Goal: Check status: Check status

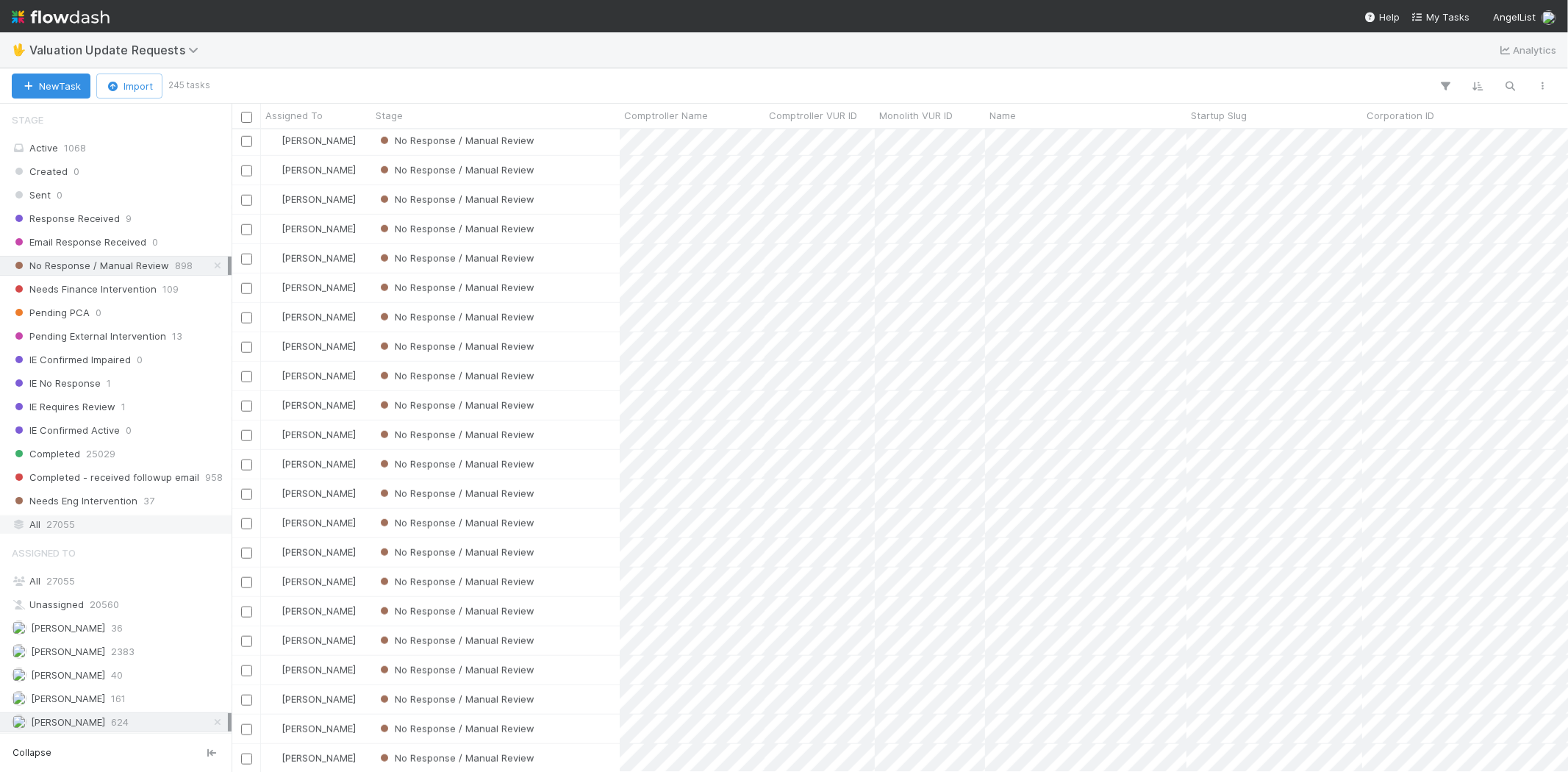
scroll to position [173, 0]
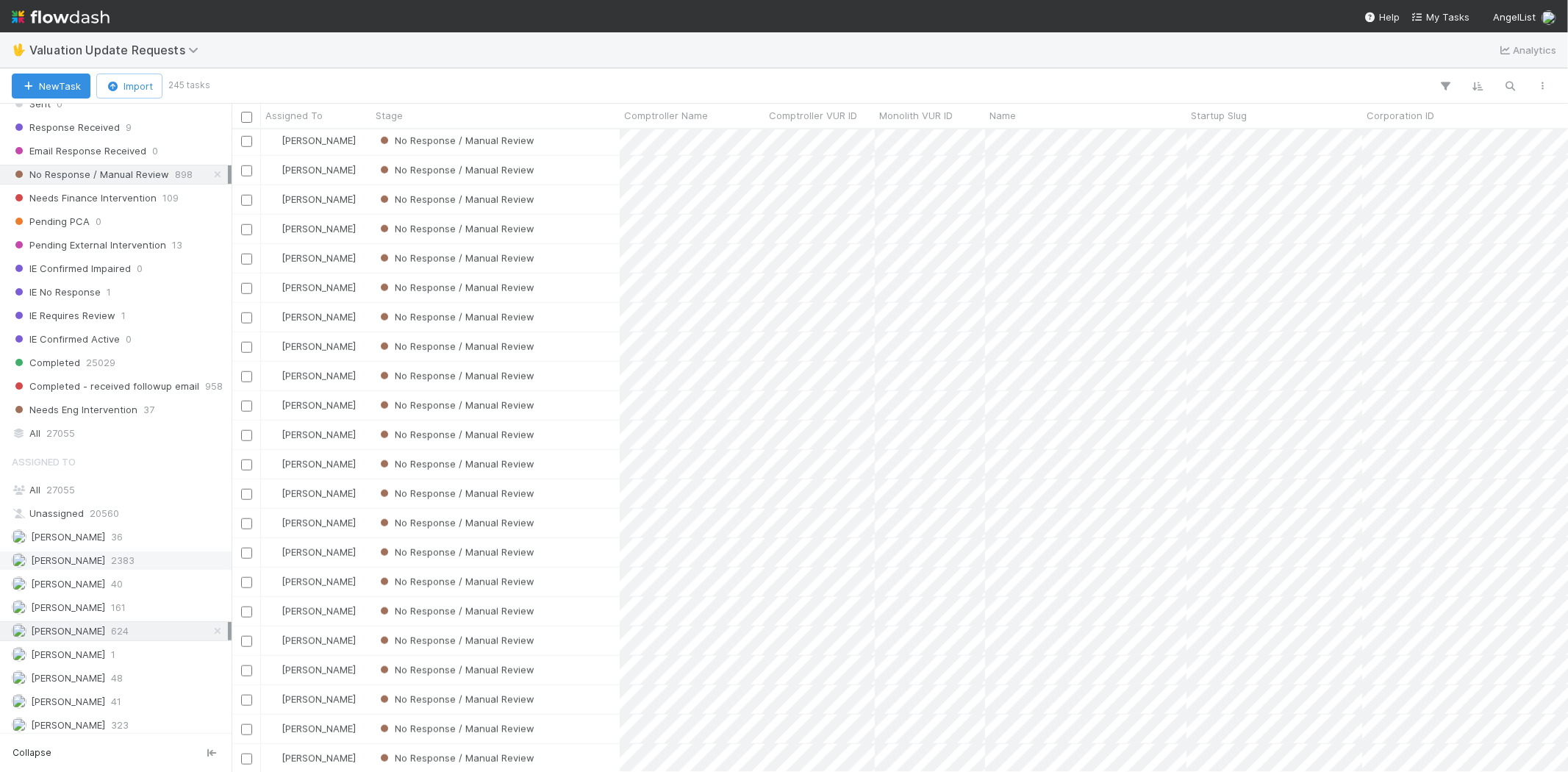
click at [97, 567] on span "[PERSON_NAME]" at bounding box center [68, 561] width 74 height 12
click at [129, 629] on span "624" at bounding box center [120, 631] width 18 height 19
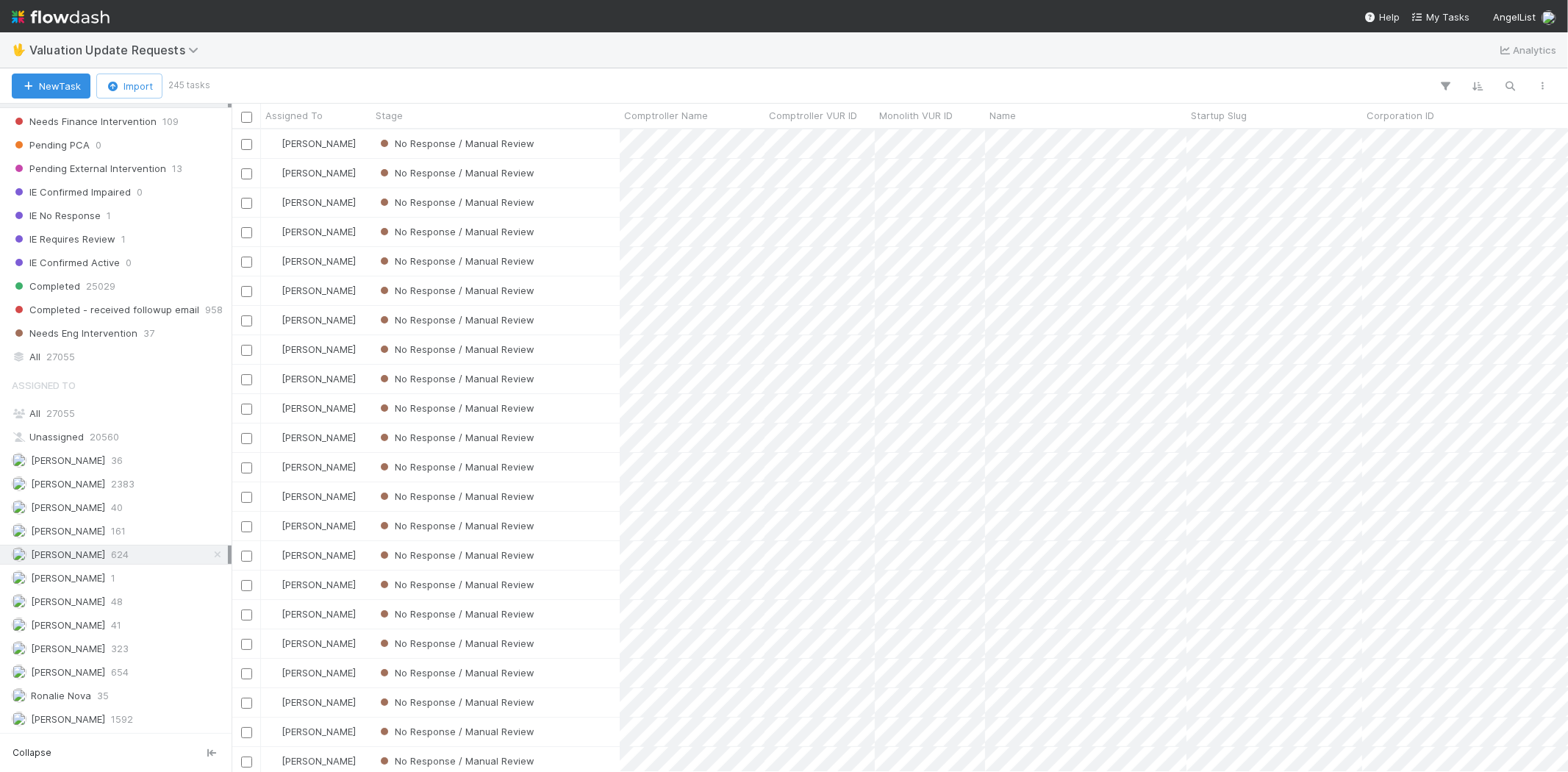
scroll to position [631, 1324]
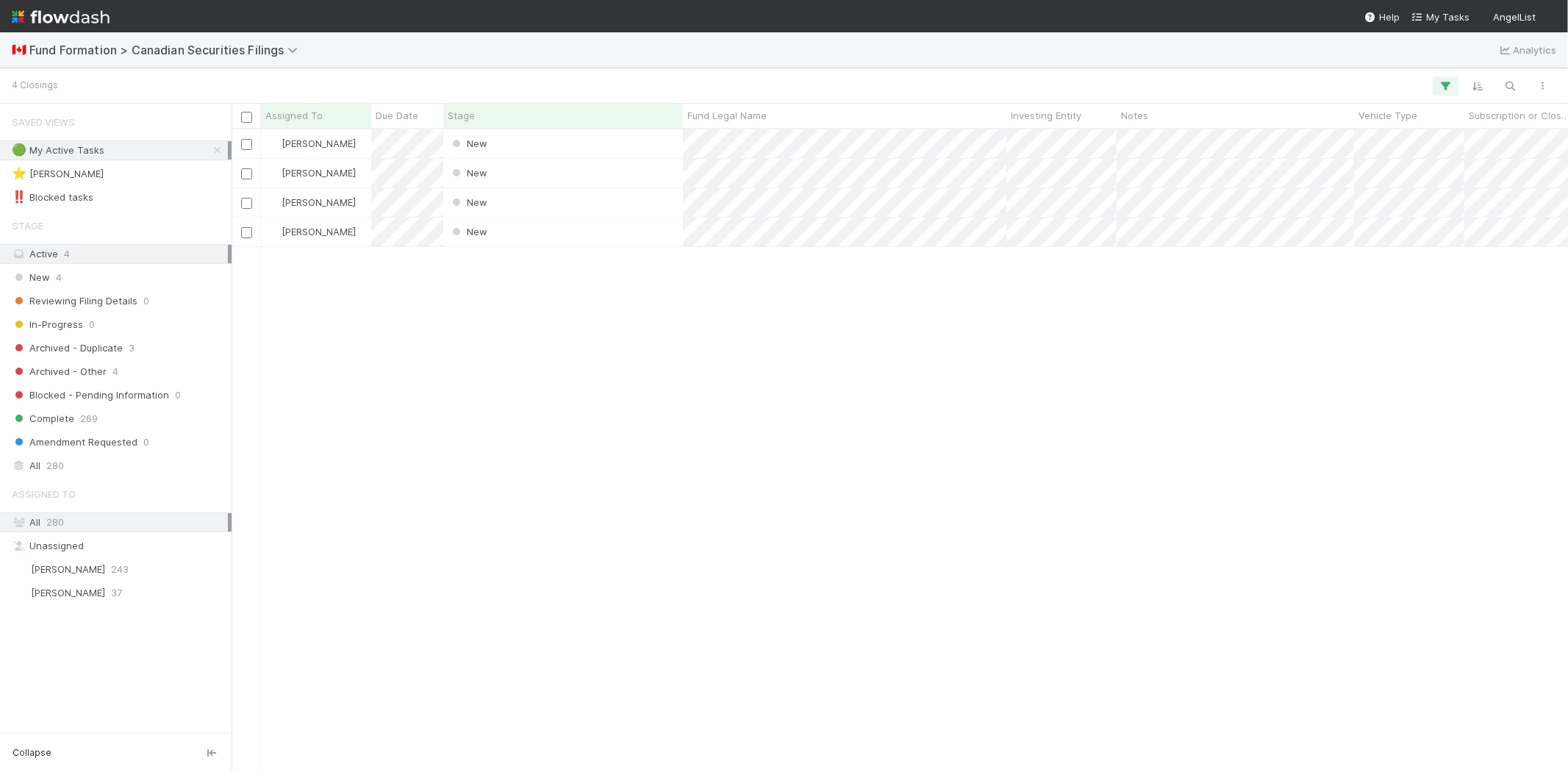
scroll to position [631, 1324]
click at [635, 336] on div "Karen Jane Salcedo New 8/18/25, 7:30:07 PM 8/18/25, 7:30:17 PM Karen Jane Salce…" at bounding box center [900, 450] width 1337 height 642
click at [513, 307] on div "Karen Jane Salcedo New 8/18/25, 7:30:07 PM 8/18/25, 7:30:17 PM Karen Jane Salce…" at bounding box center [900, 450] width 1337 height 642
drag, startPoint x: 535, startPoint y: 343, endPoint x: 428, endPoint y: 253, distance: 139.8
click at [535, 343] on div "Karen Jane Salcedo New 8/18/25, 7:30:07 PM 8/18/25, 7:30:17 PM Karen Jane Salce…" at bounding box center [900, 450] width 1337 height 642
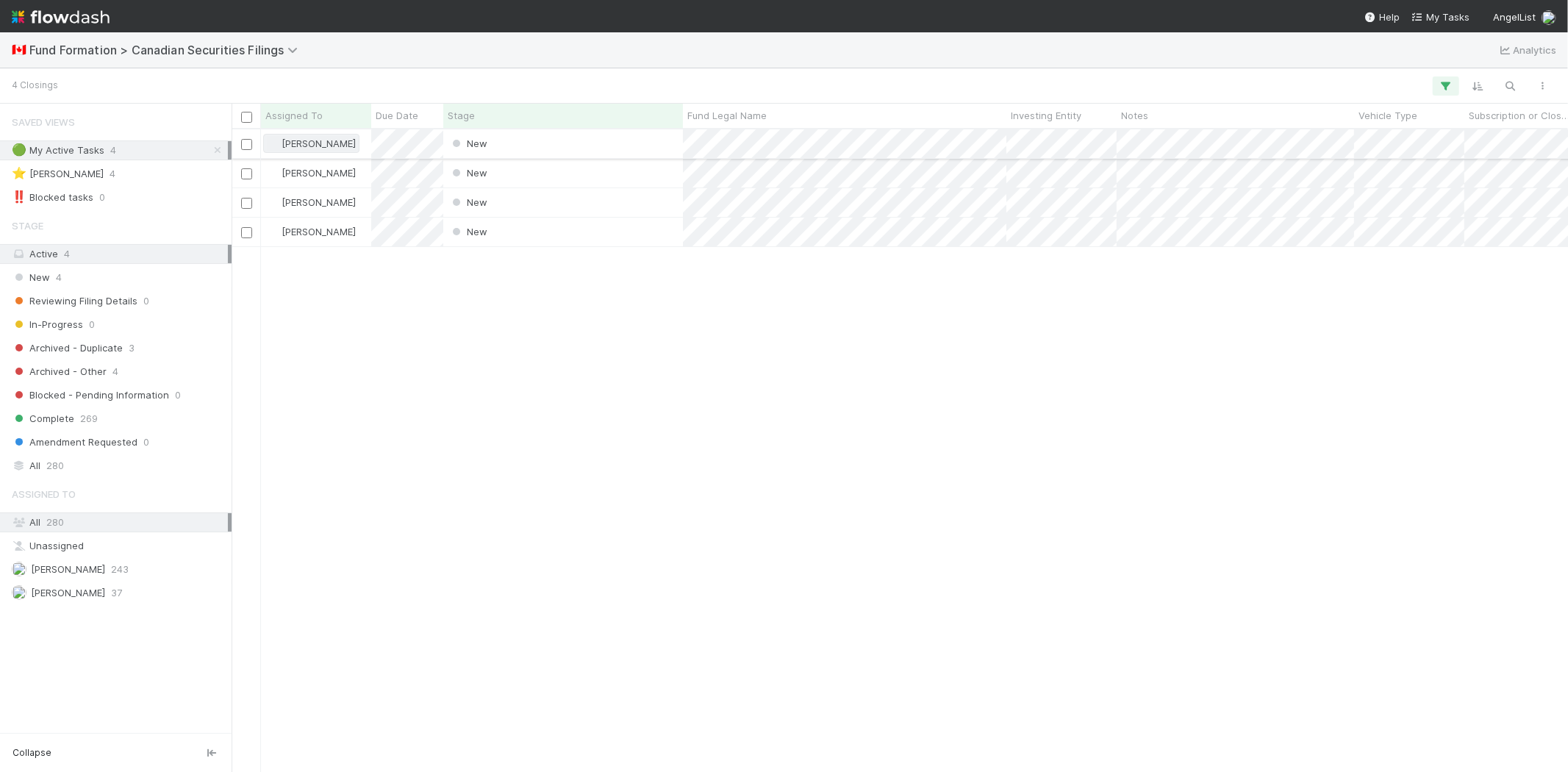
click at [313, 146] on span "[PERSON_NAME]" at bounding box center [319, 143] width 74 height 12
click at [326, 177] on span "Novia Bautista" at bounding box center [327, 175] width 74 height 12
click at [282, 143] on span "[PERSON_NAME]" at bounding box center [319, 143] width 74 height 12
click at [311, 174] on span "Novia Bautista" at bounding box center [327, 175] width 74 height 12
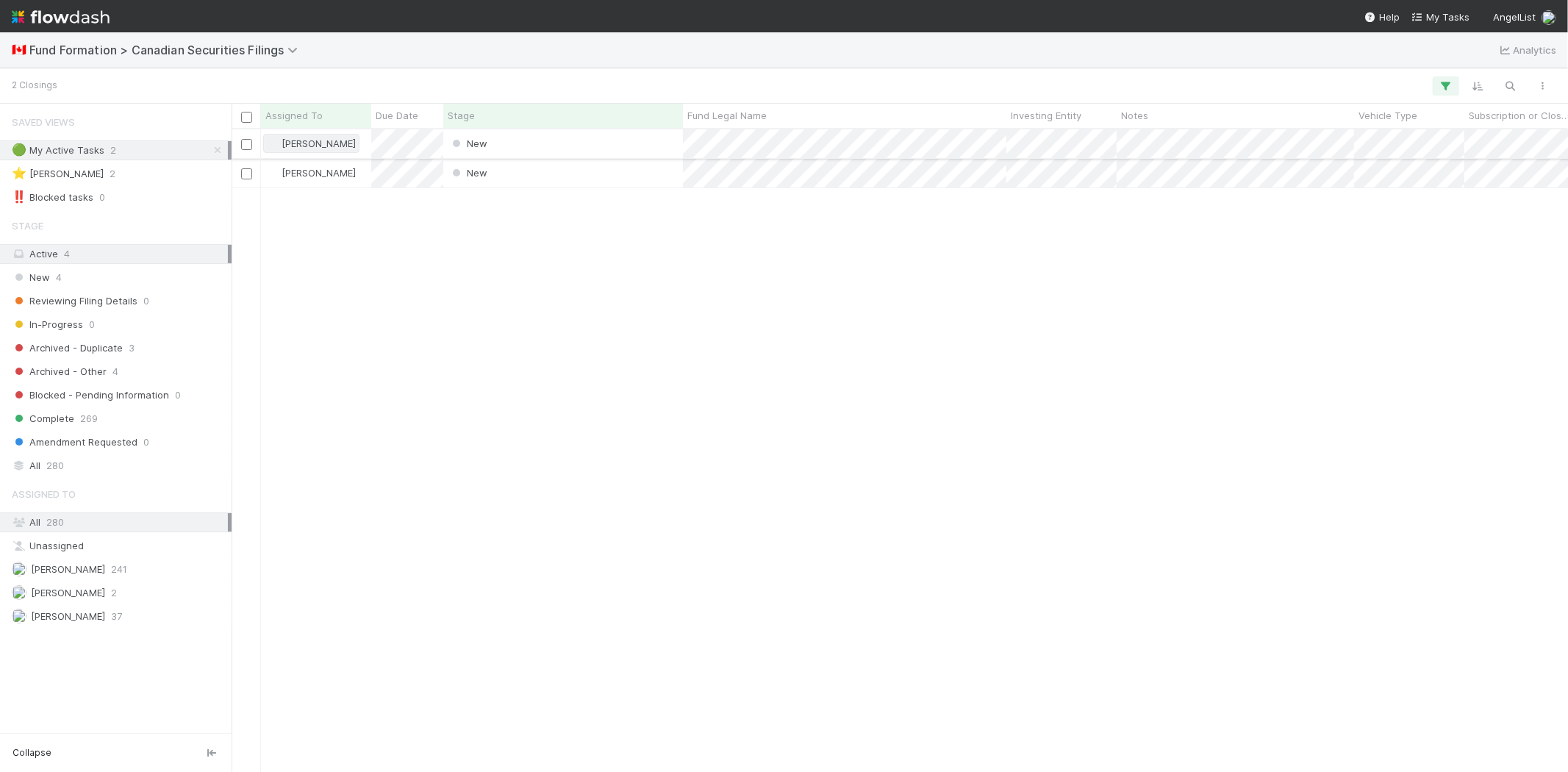
click at [306, 146] on span "[PERSON_NAME]" at bounding box center [319, 143] width 74 height 12
click at [326, 171] on span "Novia Bautista" at bounding box center [327, 175] width 74 height 12
click at [305, 137] on span "[PERSON_NAME]" at bounding box center [319, 143] width 74 height 12
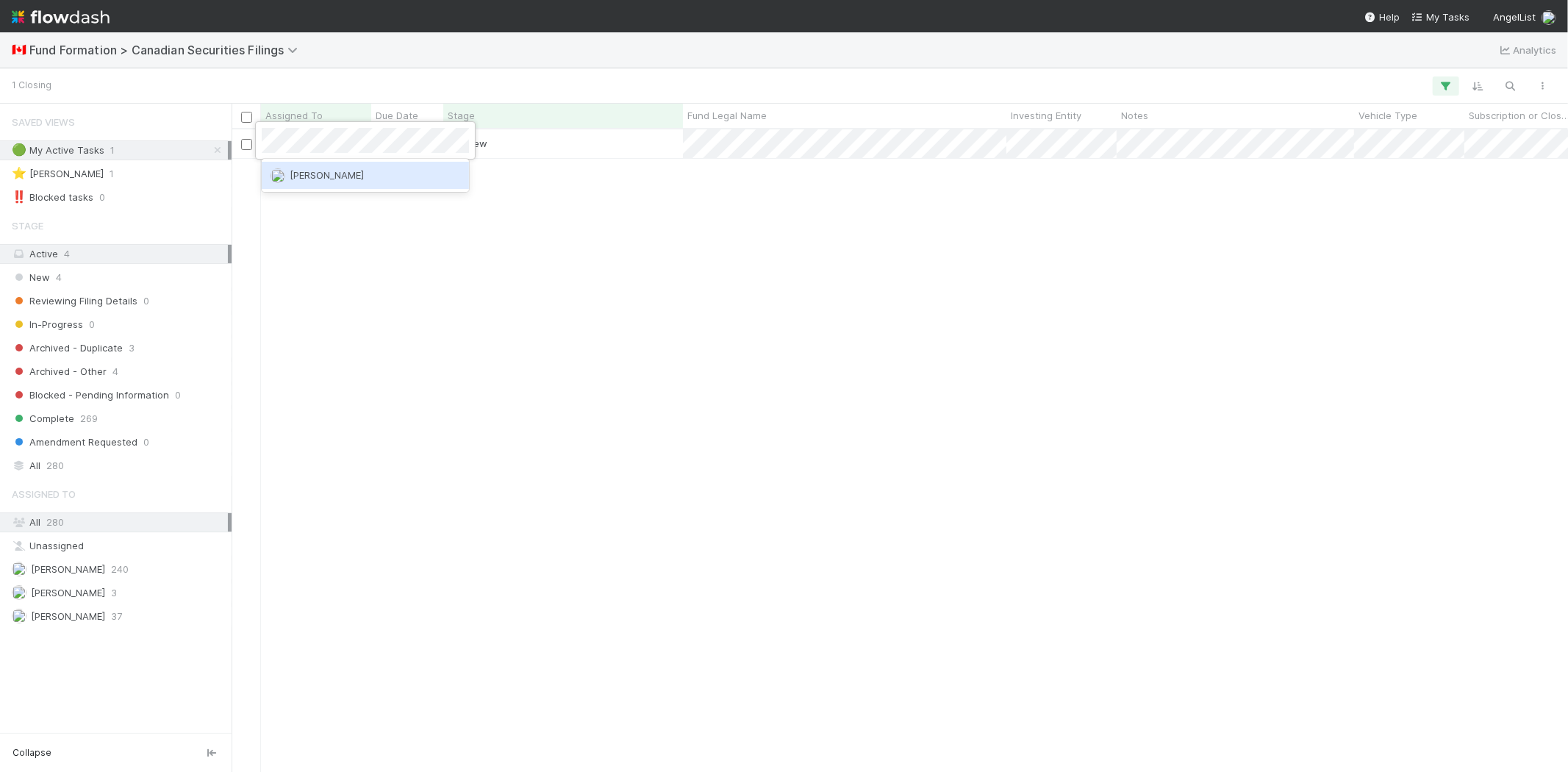
click at [303, 177] on span "Novia Bautista" at bounding box center [327, 175] width 74 height 12
click at [111, 594] on span "4" at bounding box center [114, 594] width 6 height 19
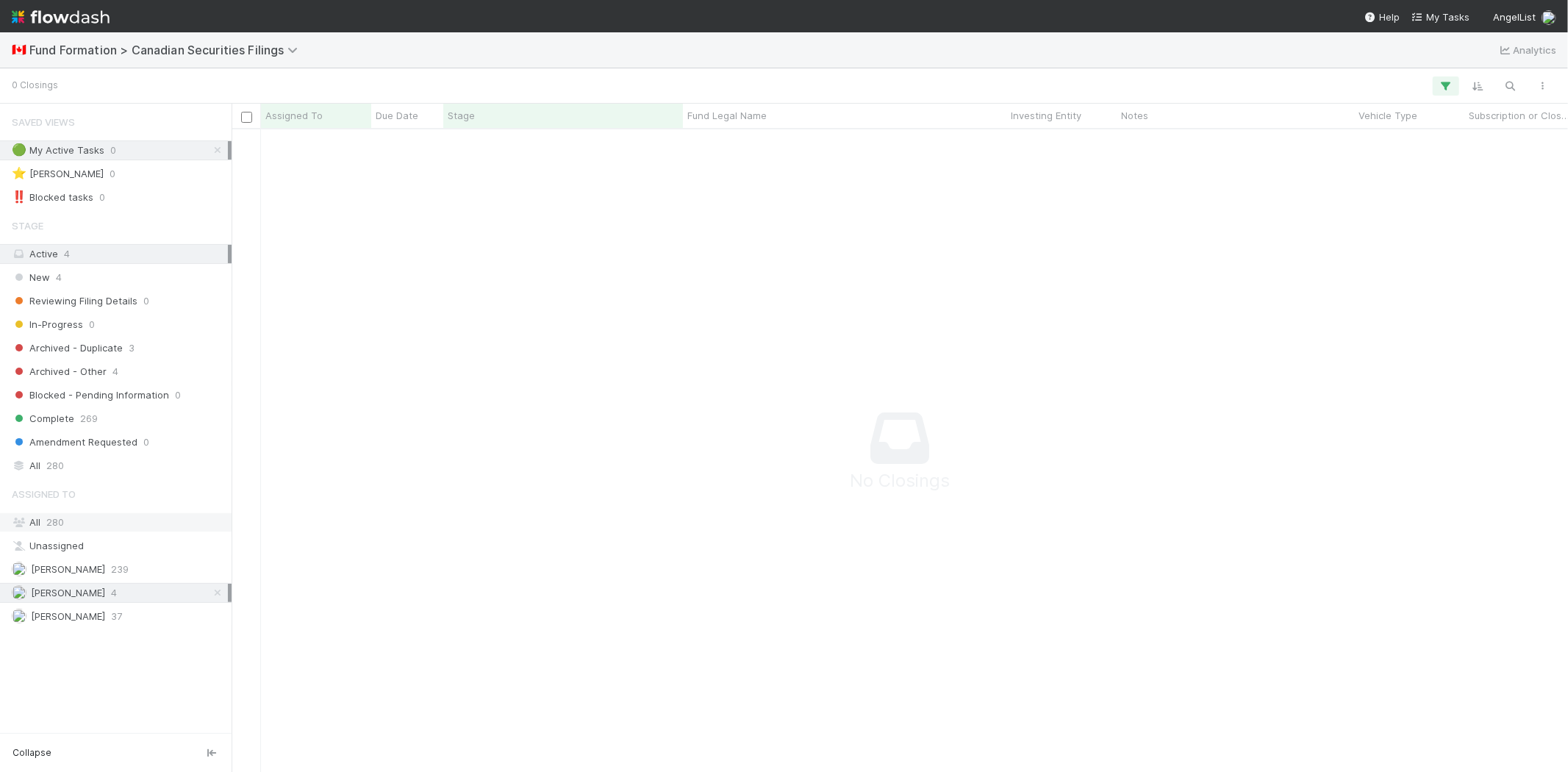
scroll to position [619, 1311]
drag, startPoint x: 532, startPoint y: 379, endPoint x: 579, endPoint y: 298, distance: 93.6
